Goal: Transaction & Acquisition: Register for event/course

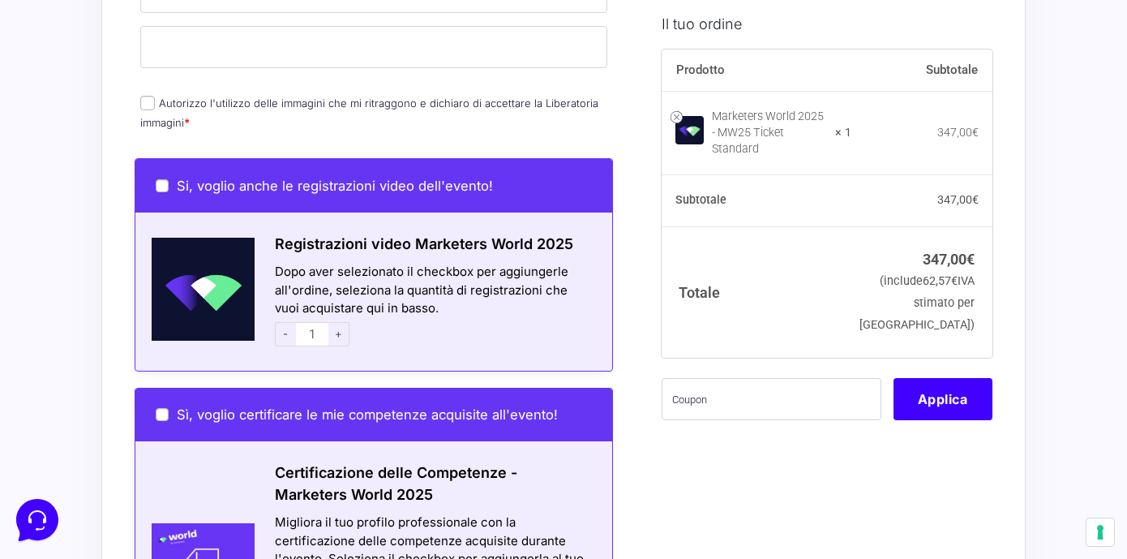
scroll to position [828, 0]
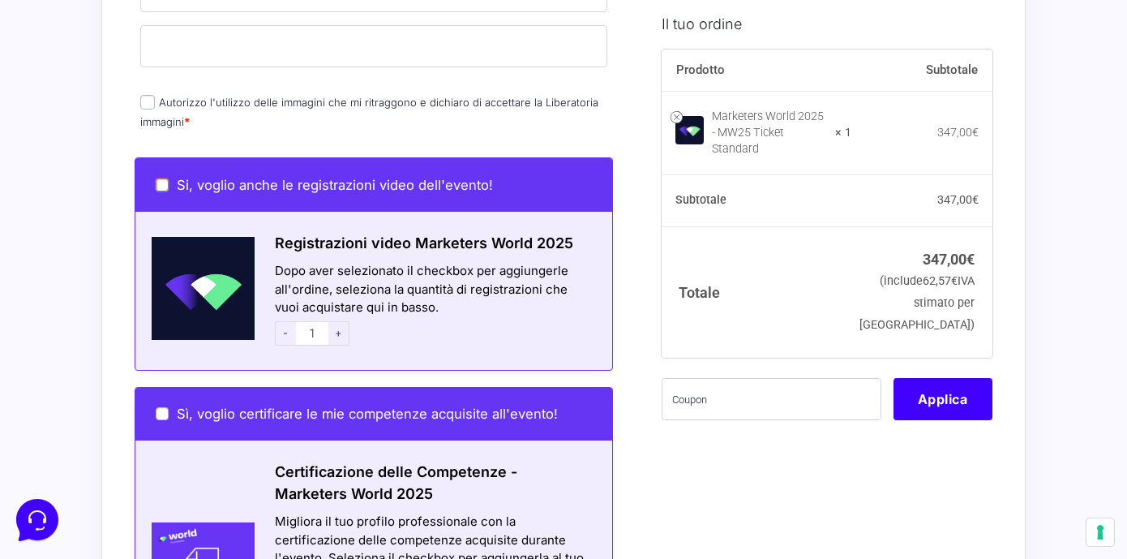
click at [157, 178] on input "Si, voglio anche le registrazioni video dell'evento!" at bounding box center [162, 184] width 13 height 13
checkbox input "true"
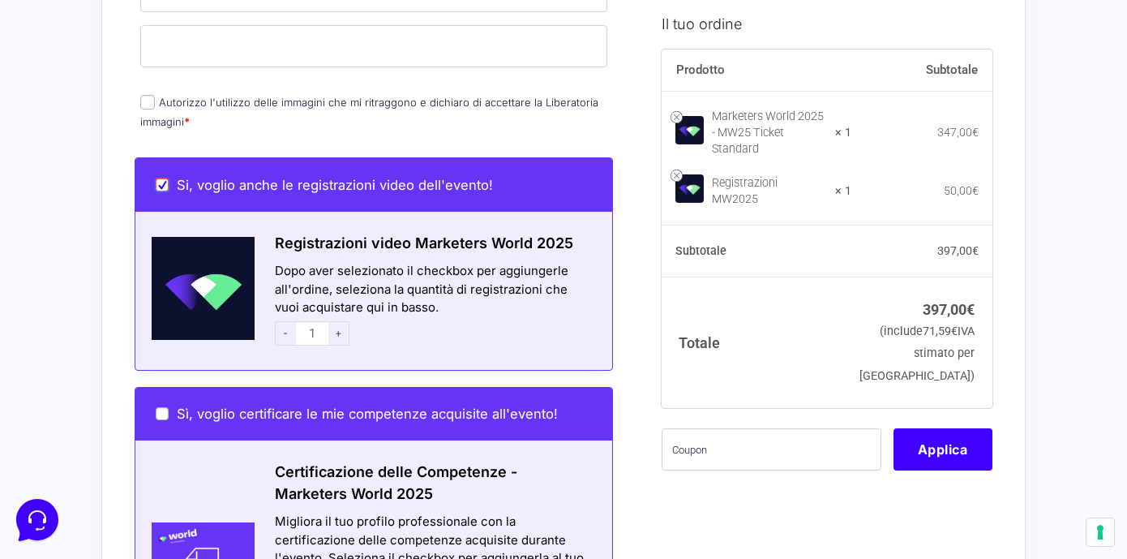
click at [161, 178] on input "Si, voglio anche le registrazioni video dell'evento!" at bounding box center [162, 184] width 13 height 13
checkbox input "false"
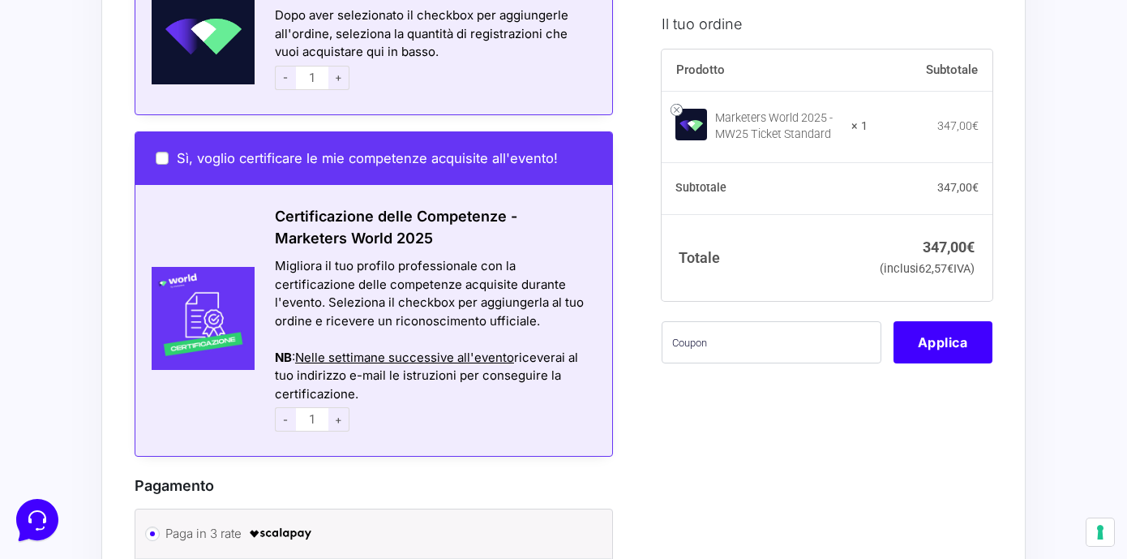
scroll to position [1083, 0]
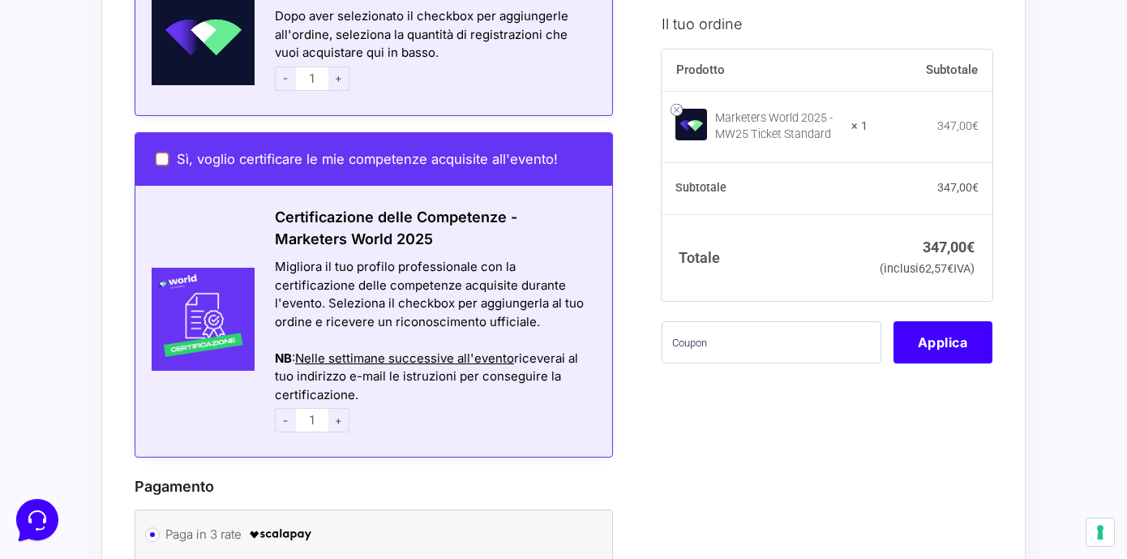
click at [161, 152] on input "Sì, voglio certificare le mie competenze acquisite all'evento!" at bounding box center [162, 158] width 13 height 13
checkbox input "true"
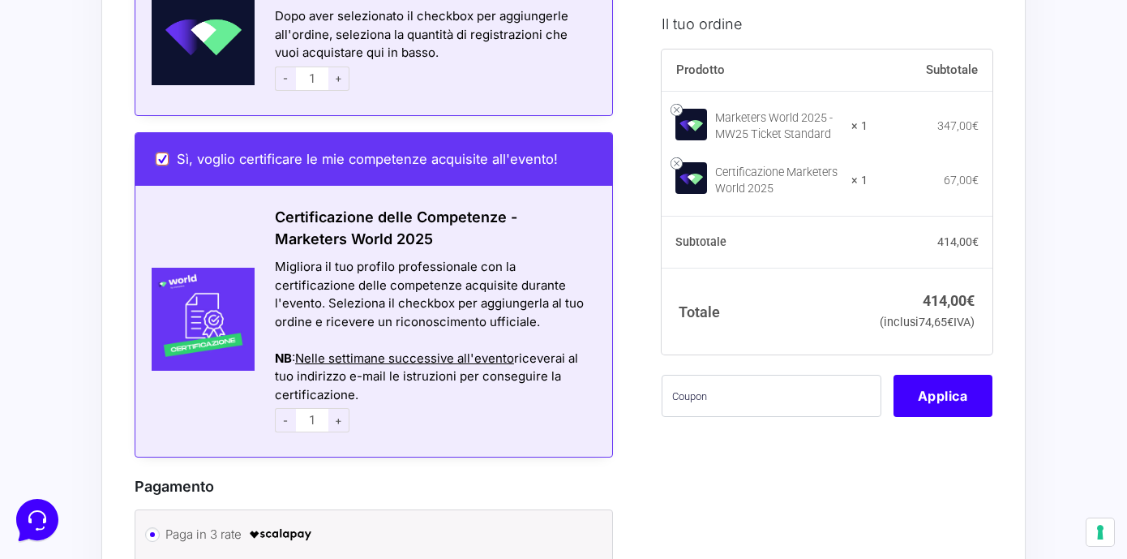
click at [161, 152] on input "Sì, voglio certificare le mie competenze acquisite all'evento!" at bounding box center [162, 158] width 13 height 13
checkbox input "false"
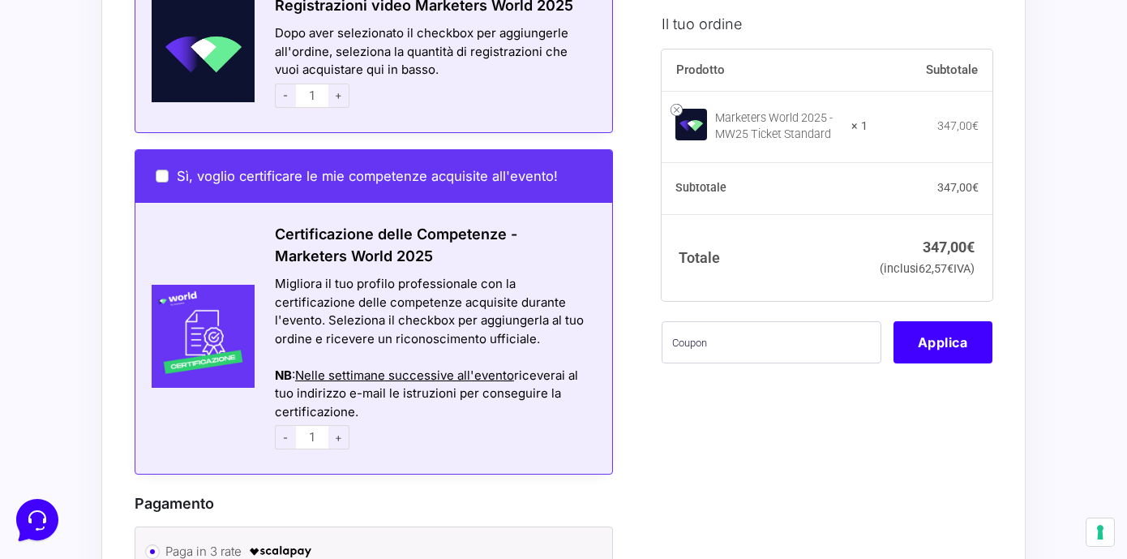
scroll to position [1063, 0]
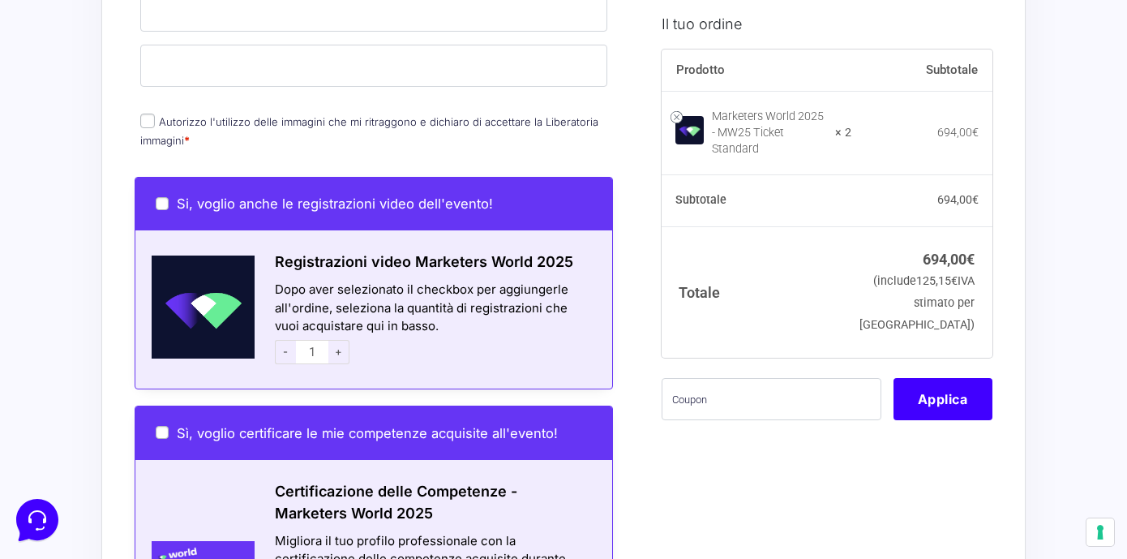
scroll to position [1165, 0]
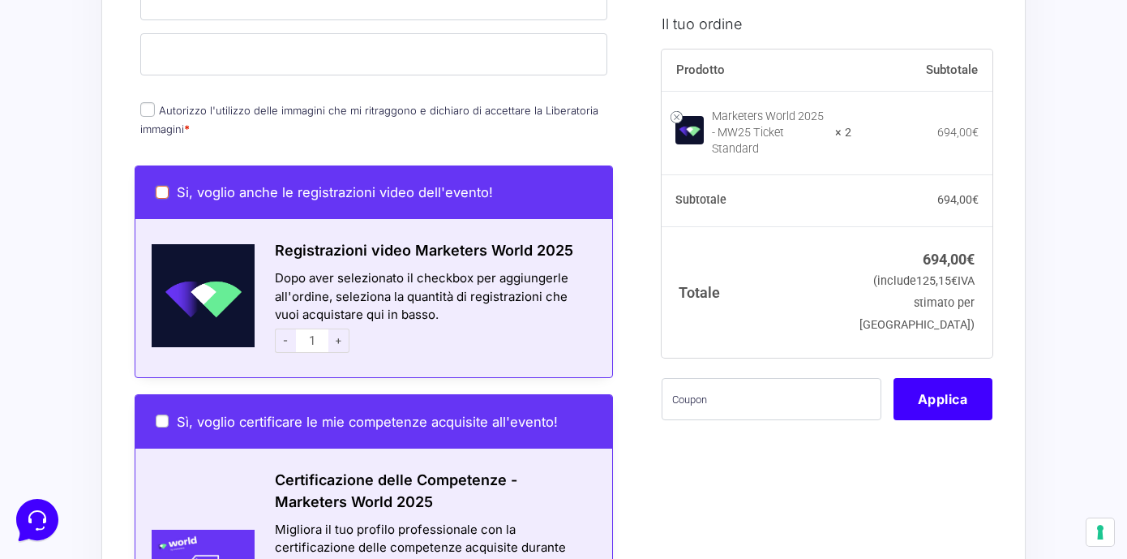
click at [162, 186] on input "Si, voglio anche le registrazioni video dell'evento!" at bounding box center [162, 192] width 13 height 13
checkbox input "true"
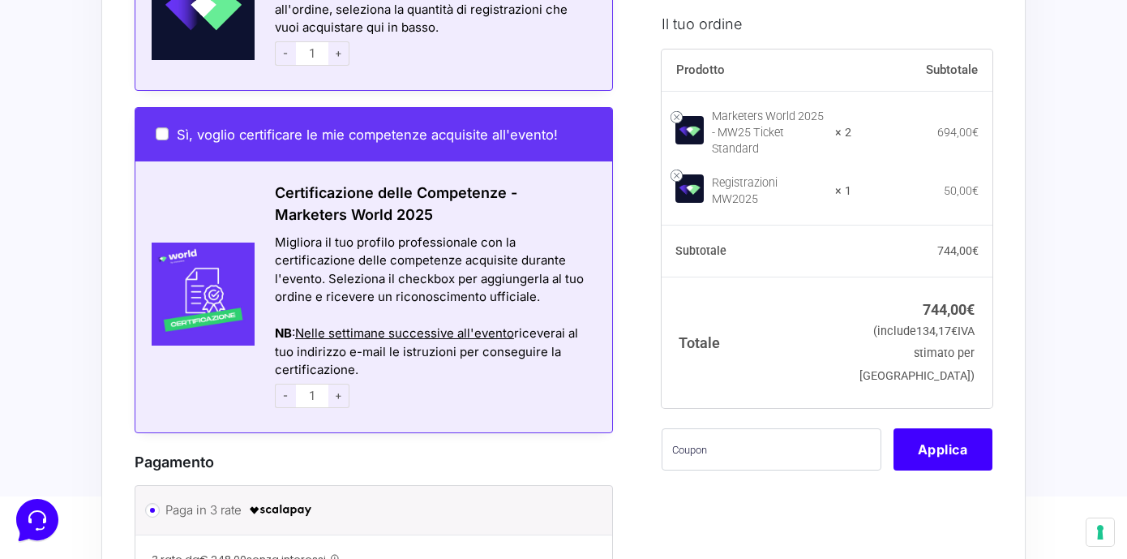
scroll to position [1448, 0]
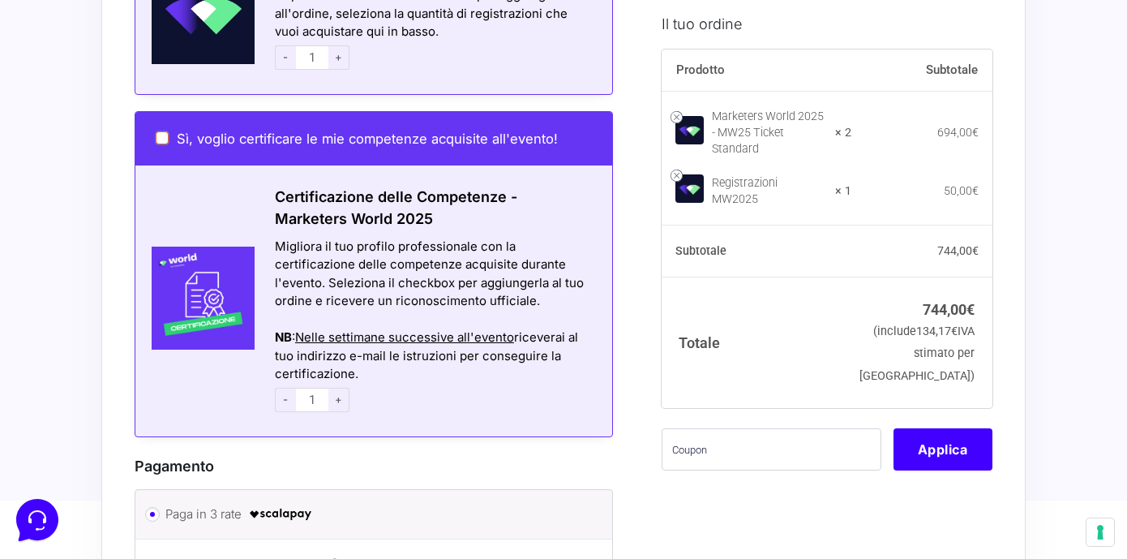
click at [160, 131] on input "Sì, voglio certificare le mie competenze acquisite all'evento!" at bounding box center [162, 137] width 13 height 13
checkbox input "true"
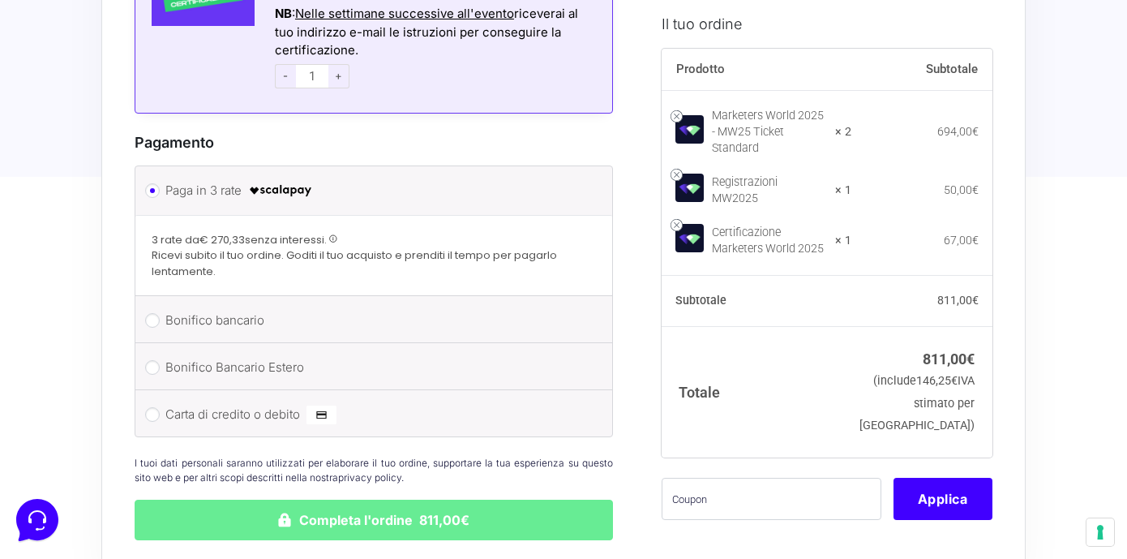
scroll to position [1774, 0]
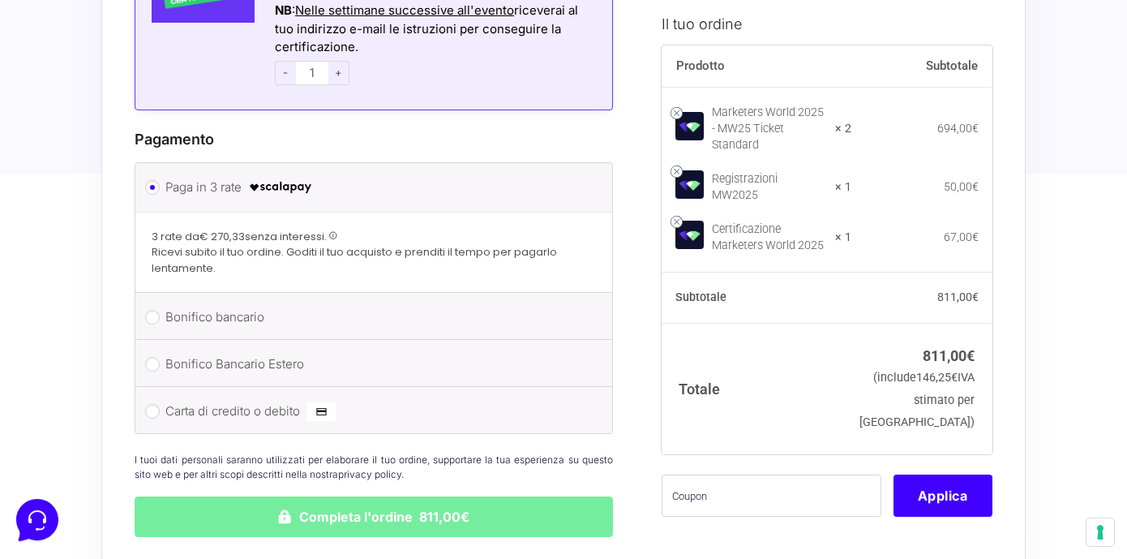
click at [478, 497] on button "Completa l'ordine 811,00€" at bounding box center [374, 516] width 478 height 41
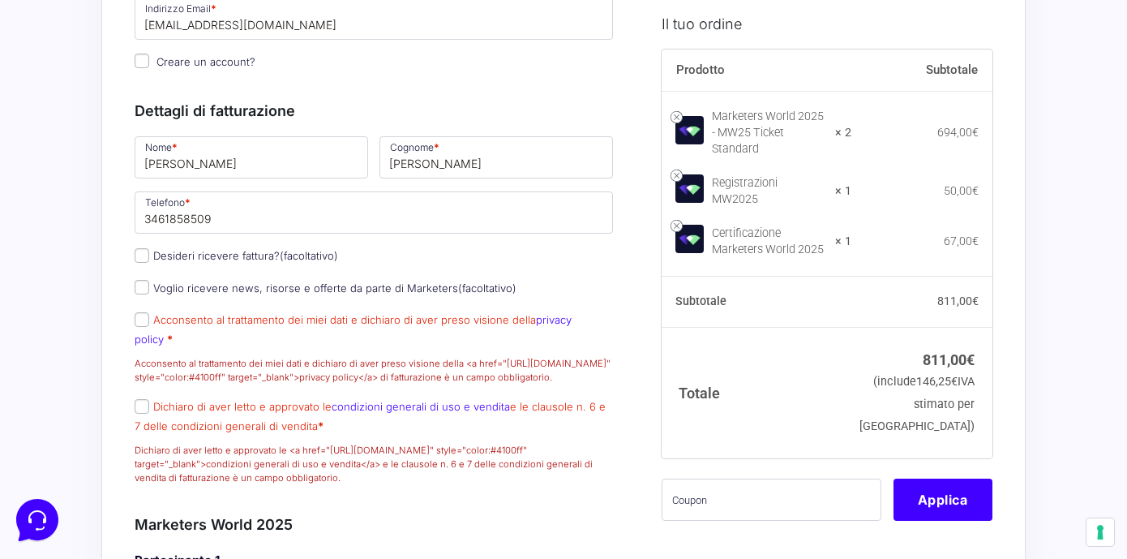
scroll to position [515, 0]
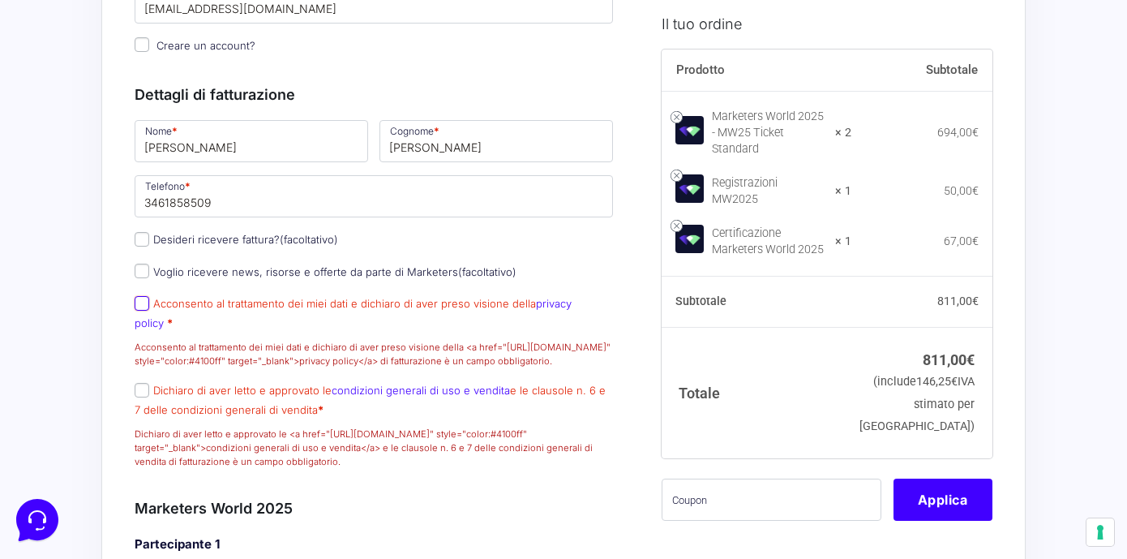
click at [142, 311] on input "Acconsento al trattamento dei miei dati e dichiaro di aver preso visione della …" at bounding box center [142, 303] width 15 height 15
checkbox input "true"
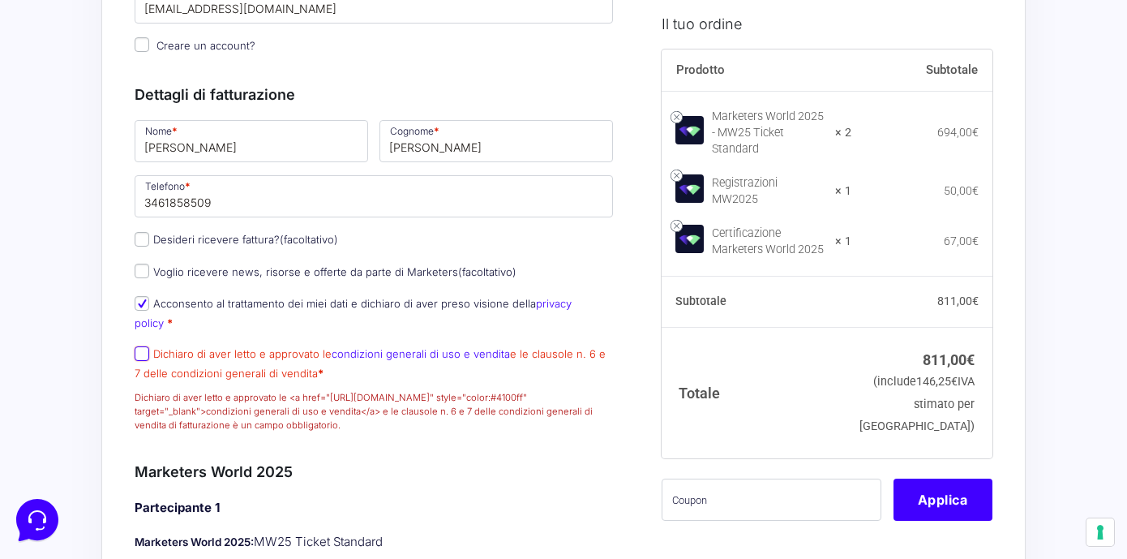
click at [139, 356] on input "Dichiaro di aver letto e approvato le condizioni generali di uso e vendita e le…" at bounding box center [142, 353] width 15 height 15
checkbox input "true"
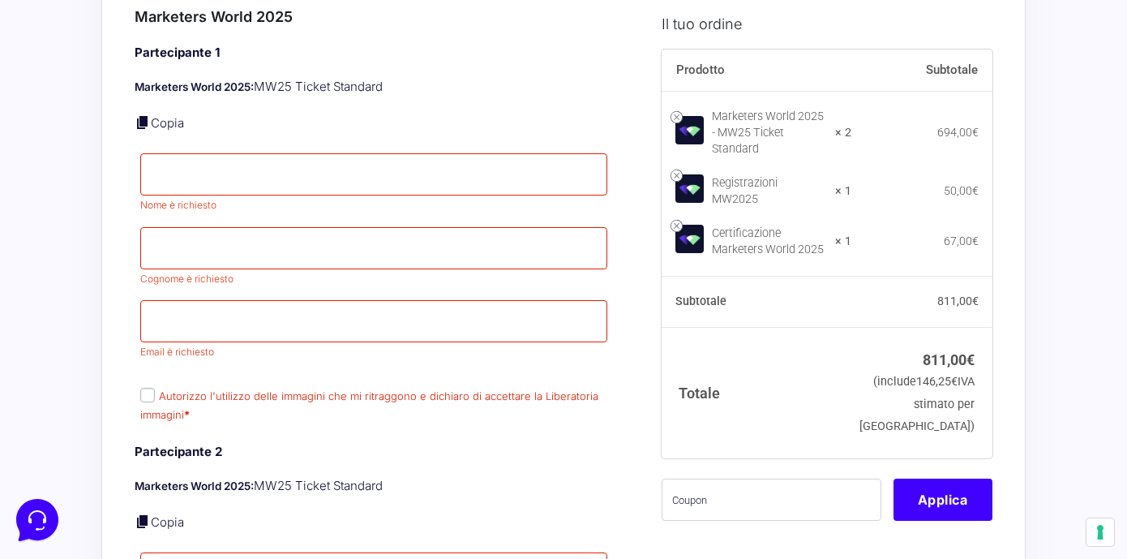
scroll to position [918, 0]
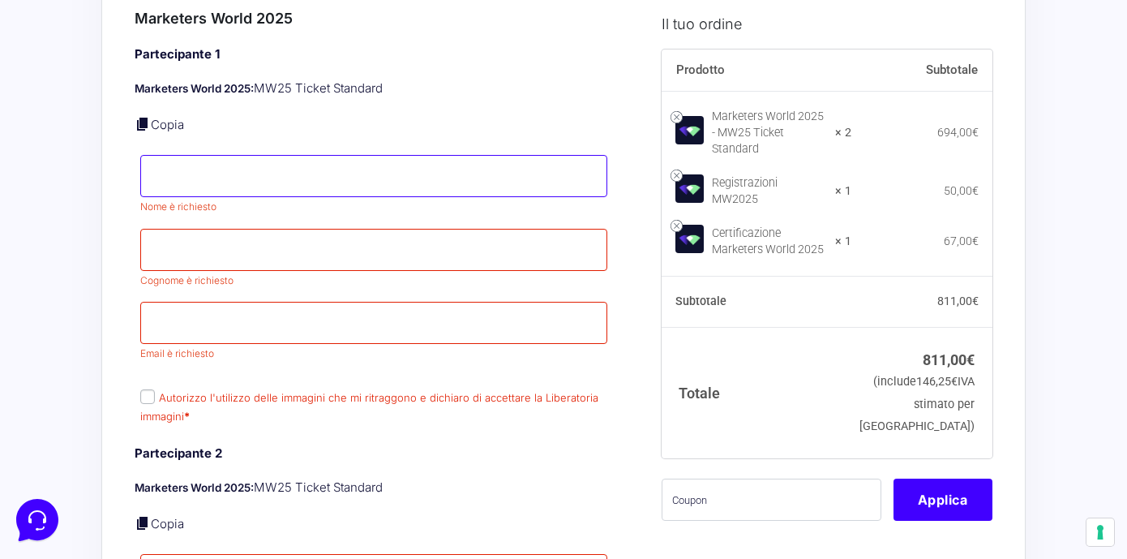
click at [329, 161] on input "Nome *" at bounding box center [373, 176] width 467 height 42
drag, startPoint x: 284, startPoint y: 180, endPoint x: 227, endPoint y: 180, distance: 56.8
click at [227, 180] on input "Massimiliano Morsillo" at bounding box center [373, 176] width 467 height 42
type input "[PERSON_NAME]"
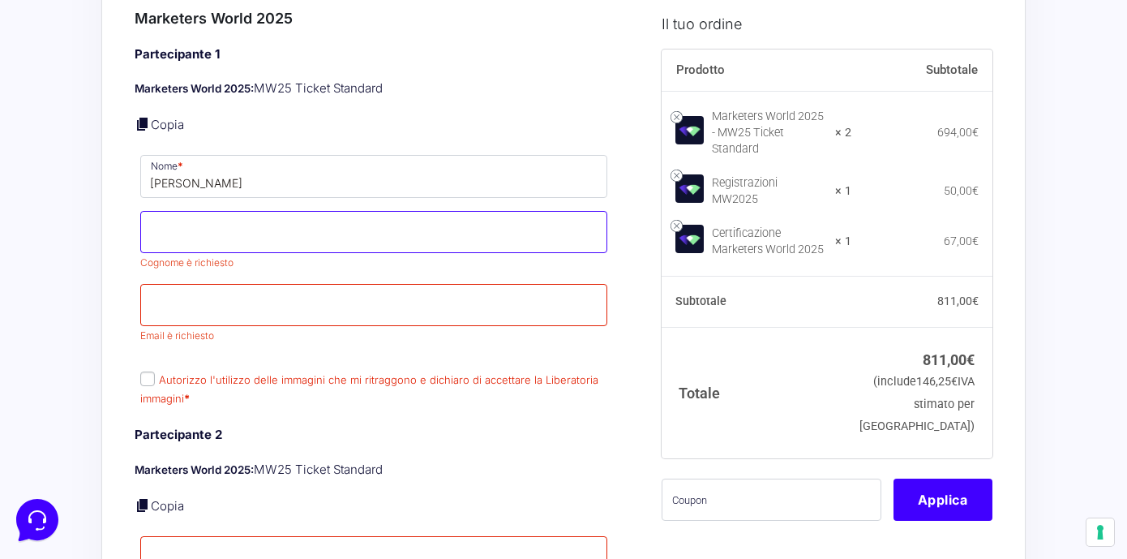
click at [193, 245] on input "Cognome *" at bounding box center [373, 232] width 467 height 42
type input "[PERSON_NAME]"
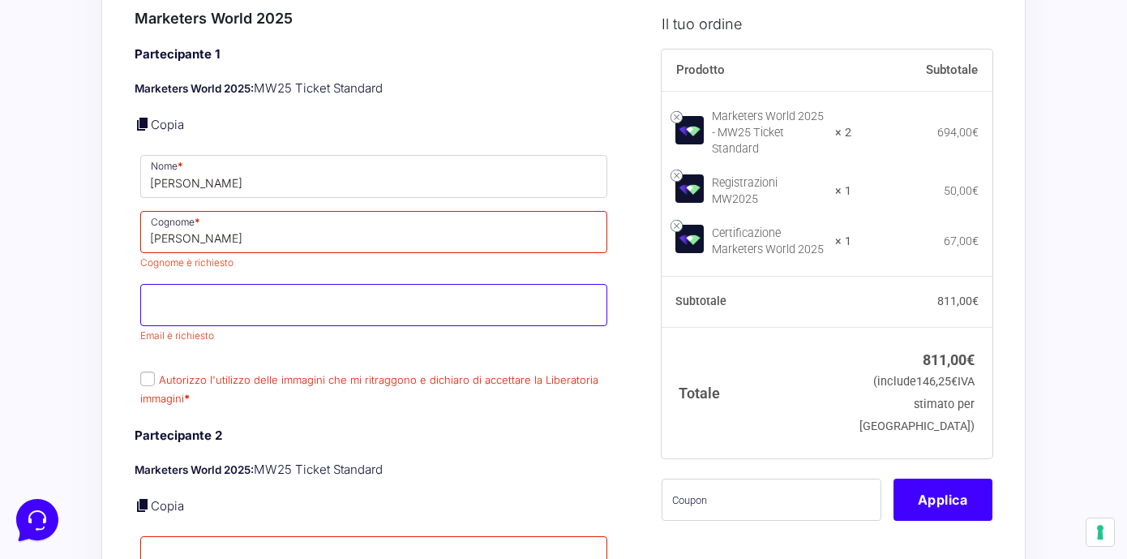
click at [177, 302] on input "Email *" at bounding box center [373, 305] width 467 height 42
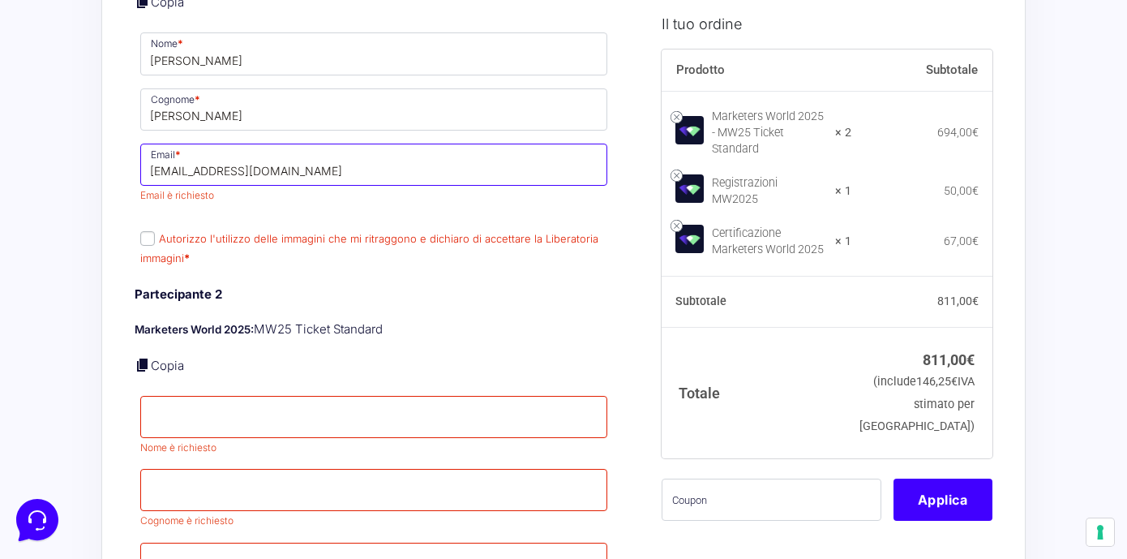
scroll to position [1044, 0]
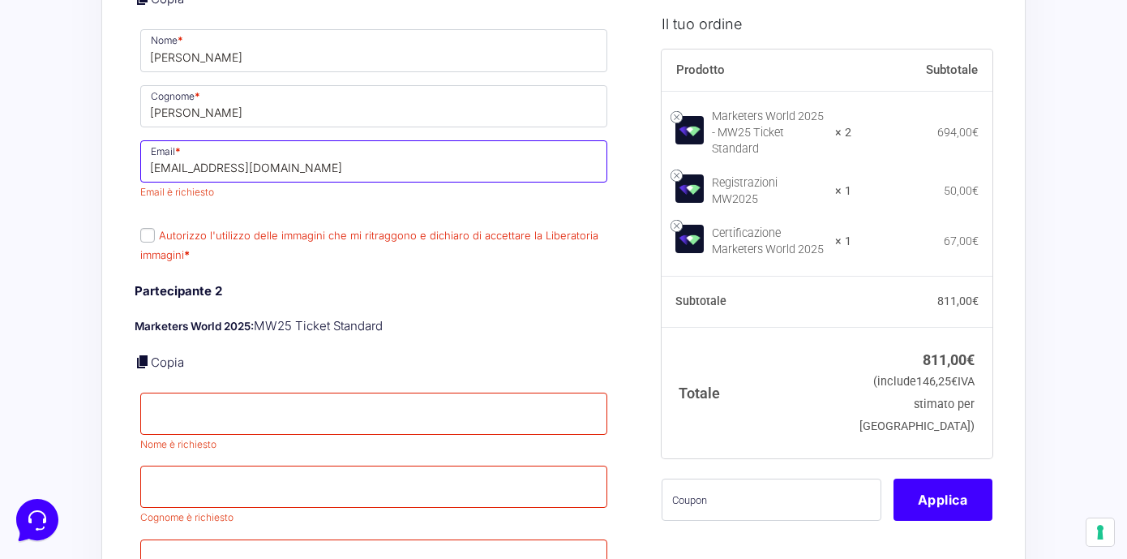
type input "[EMAIL_ADDRESS][DOMAIN_NAME]"
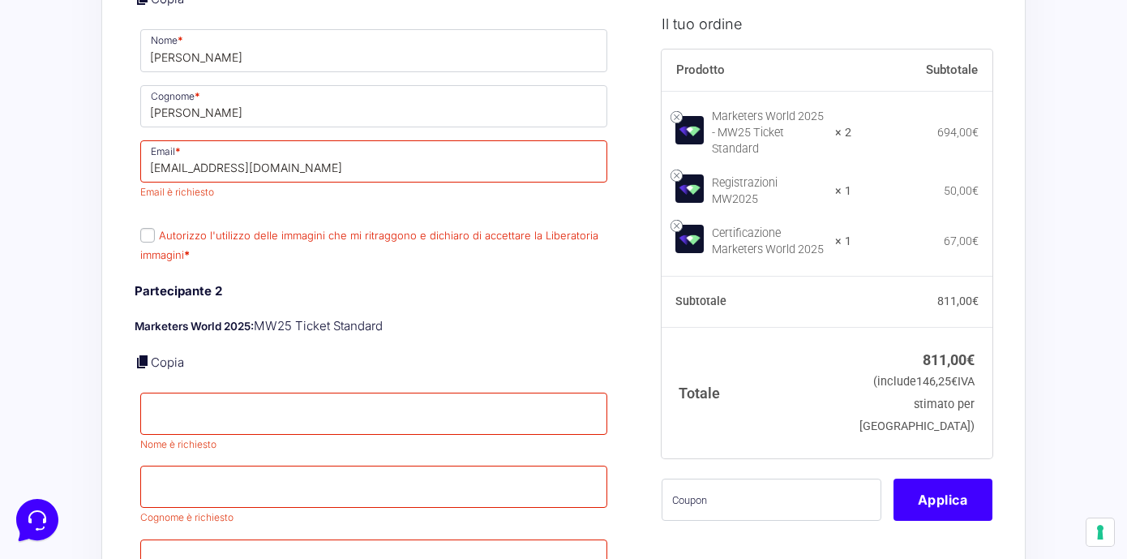
click at [148, 237] on label "Autorizzo l'utilizzo delle immagini che mi ritraggono e dichiaro di accettare l…" at bounding box center [369, 245] width 458 height 32
click at [148, 237] on input "Autorizzo l'utilizzo delle immagini che mi ritraggono e dichiaro di accettare l…" at bounding box center [147, 235] width 15 height 15
checkbox input "true"
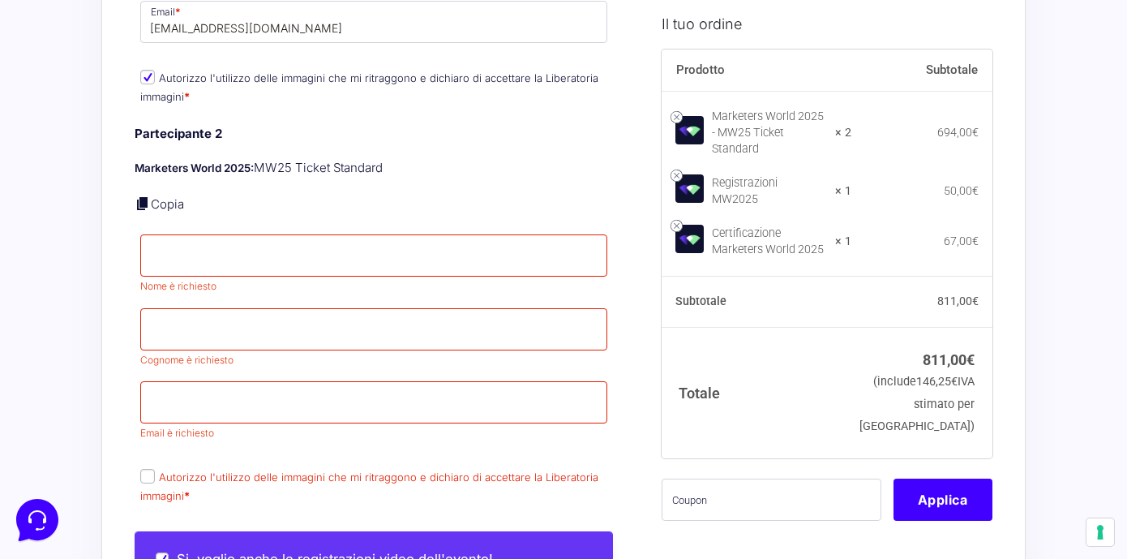
scroll to position [1189, 0]
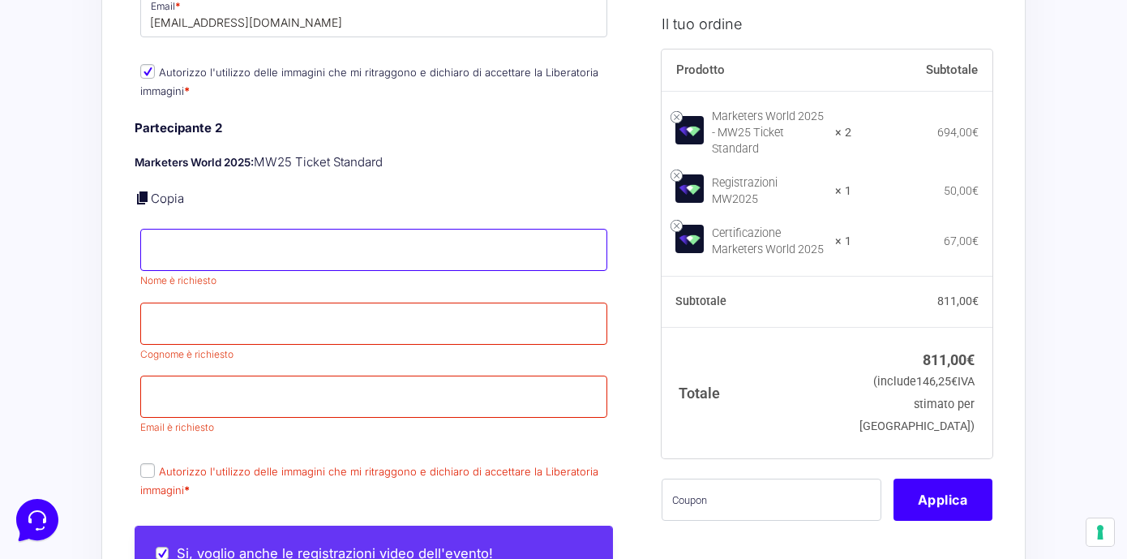
click at [235, 255] on input "Nome *" at bounding box center [373, 250] width 467 height 42
type input "M"
drag, startPoint x: 220, startPoint y: 255, endPoint x: 303, endPoint y: 254, distance: 83.5
click at [303, 255] on input "Maria Letizia Calabrese" at bounding box center [373, 250] width 467 height 42
type input "Maria Letizia"
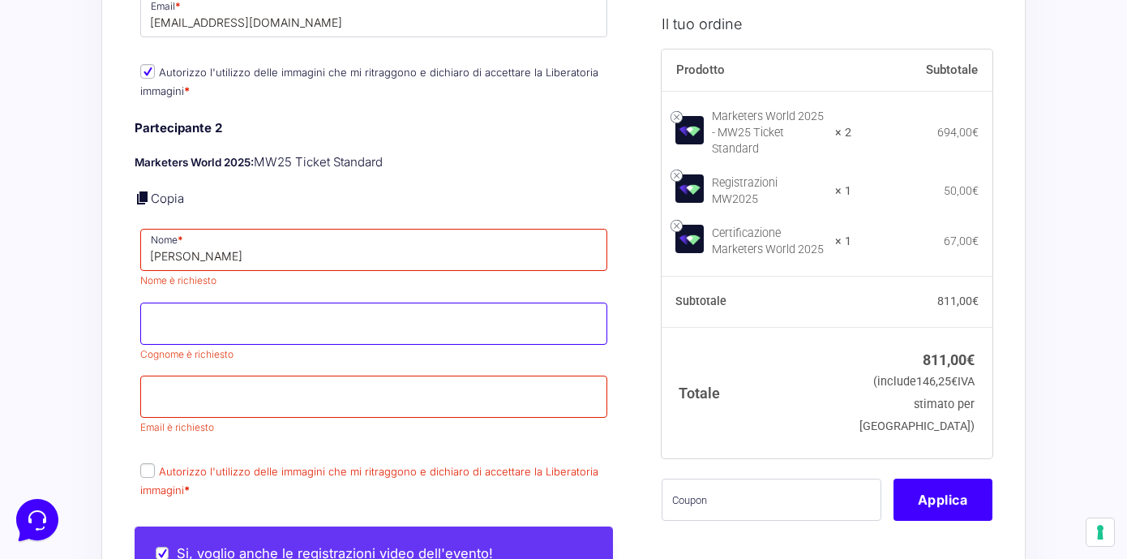
click at [279, 314] on input "Cognome *" at bounding box center [373, 323] width 467 height 42
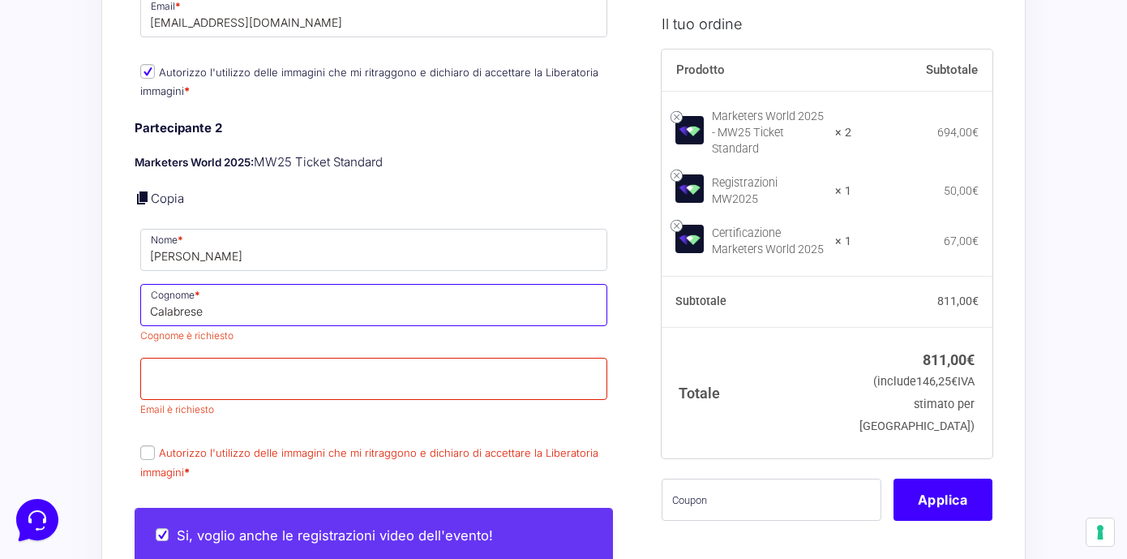
type input "Calabrese"
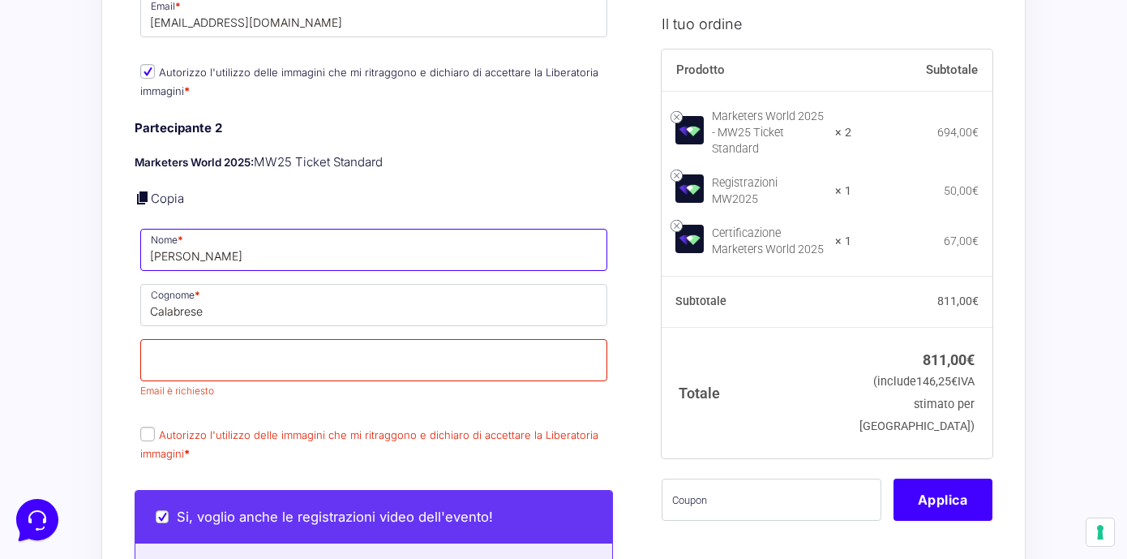
drag, startPoint x: 182, startPoint y: 258, endPoint x: 113, endPoint y: 258, distance: 69.7
click at [117, 258] on div "Riepilogo Ordine 811,00 € Prodotto Subtotale Marketers World 2025 - MW25 Ticket…" at bounding box center [563, 203] width 924 height 2615
type input "Letizia"
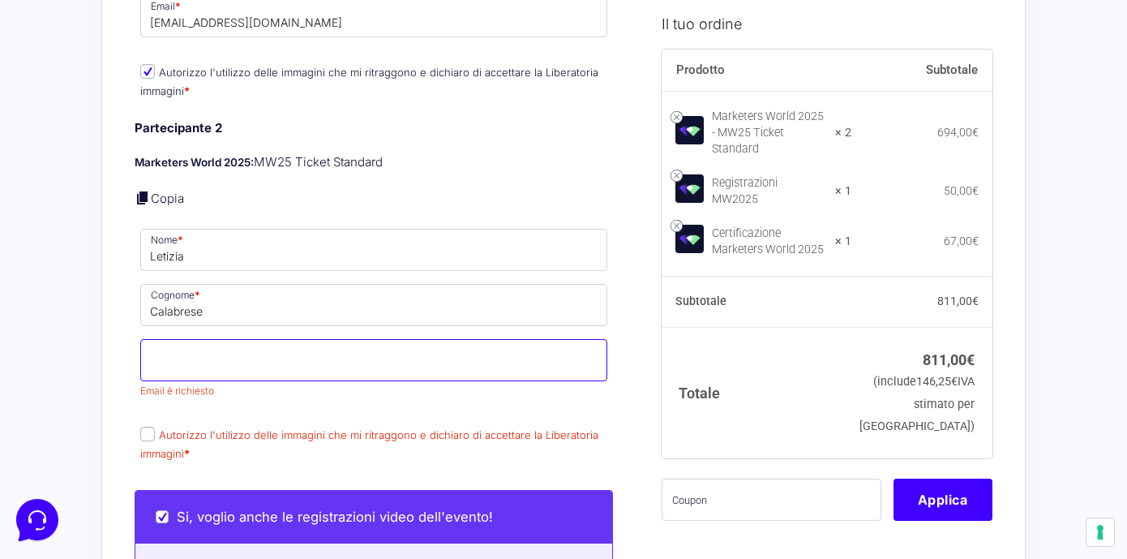
click at [217, 362] on input "Email *" at bounding box center [373, 360] width 467 height 42
type input "m"
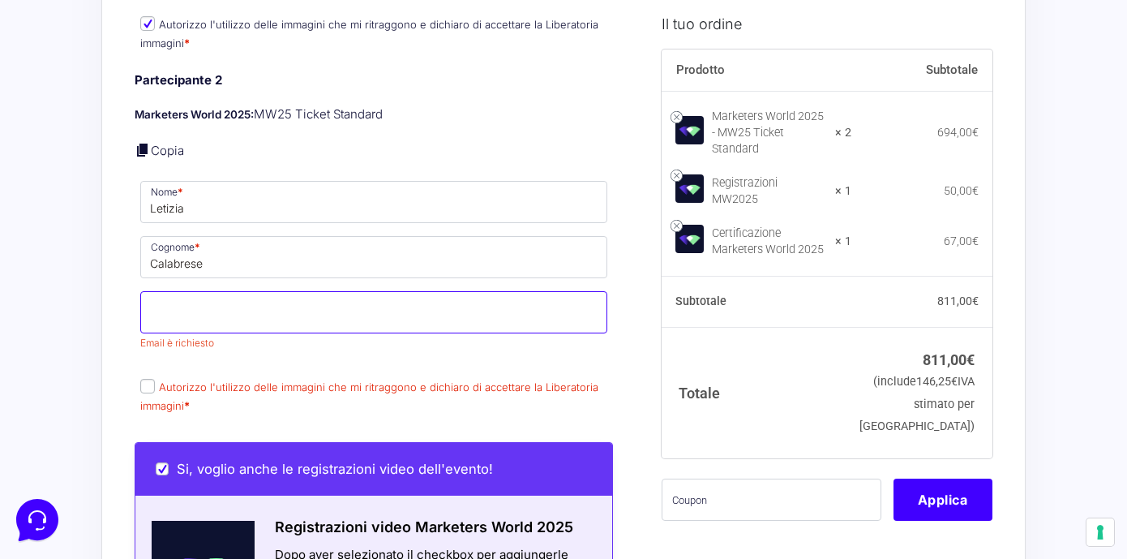
scroll to position [1240, 0]
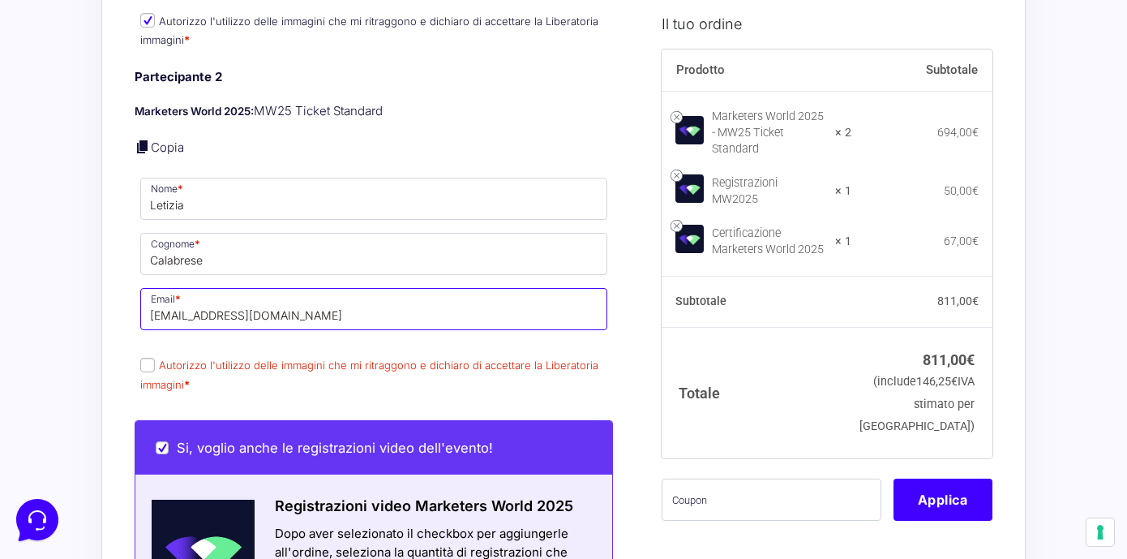
type input "letiziacalabrese1989@gmail.com"
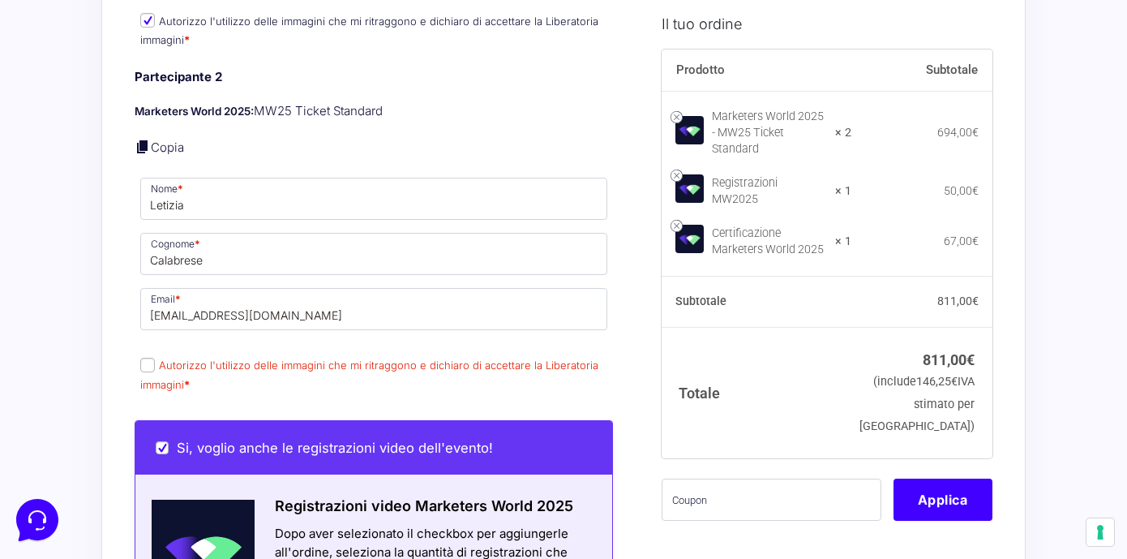
click at [150, 364] on input "Autorizzo l'utilizzo delle immagini che mi ritraggono e dichiaro di accettare l…" at bounding box center [147, 365] width 15 height 15
checkbox input "true"
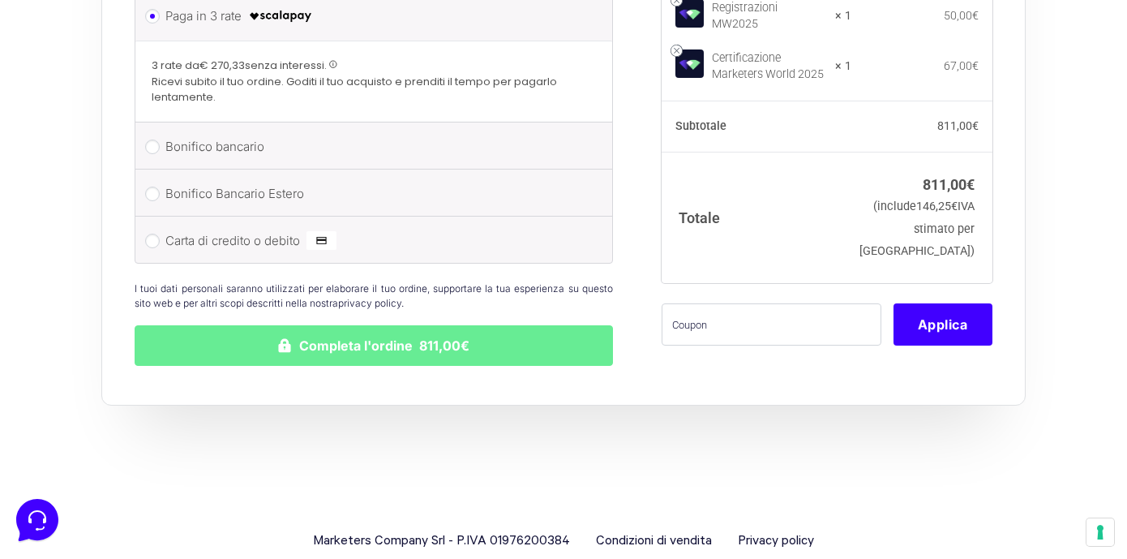
scroll to position [2280, 0]
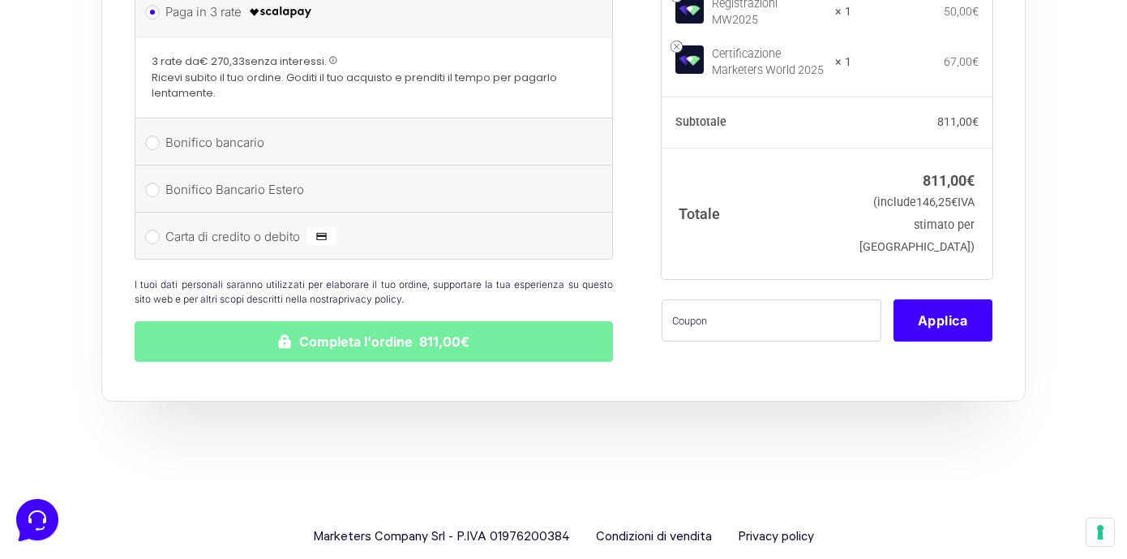
click at [375, 347] on button "Completa l'ordine 811,00€" at bounding box center [374, 341] width 478 height 41
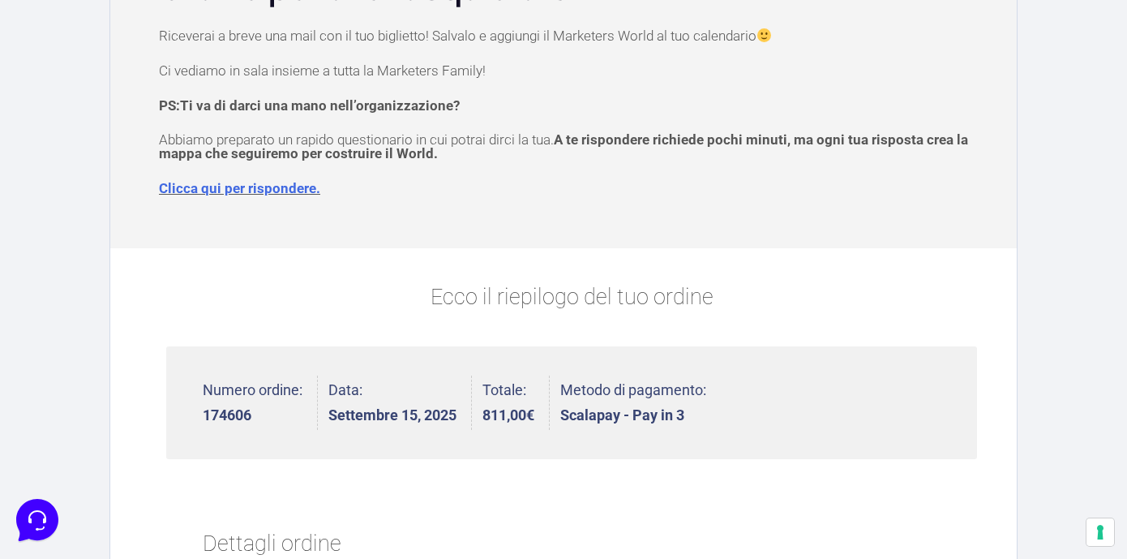
scroll to position [168, 0]
click at [285, 187] on link "Clicca qui per rispondere." at bounding box center [239, 187] width 161 height 16
